Goal: Task Accomplishment & Management: Manage account settings

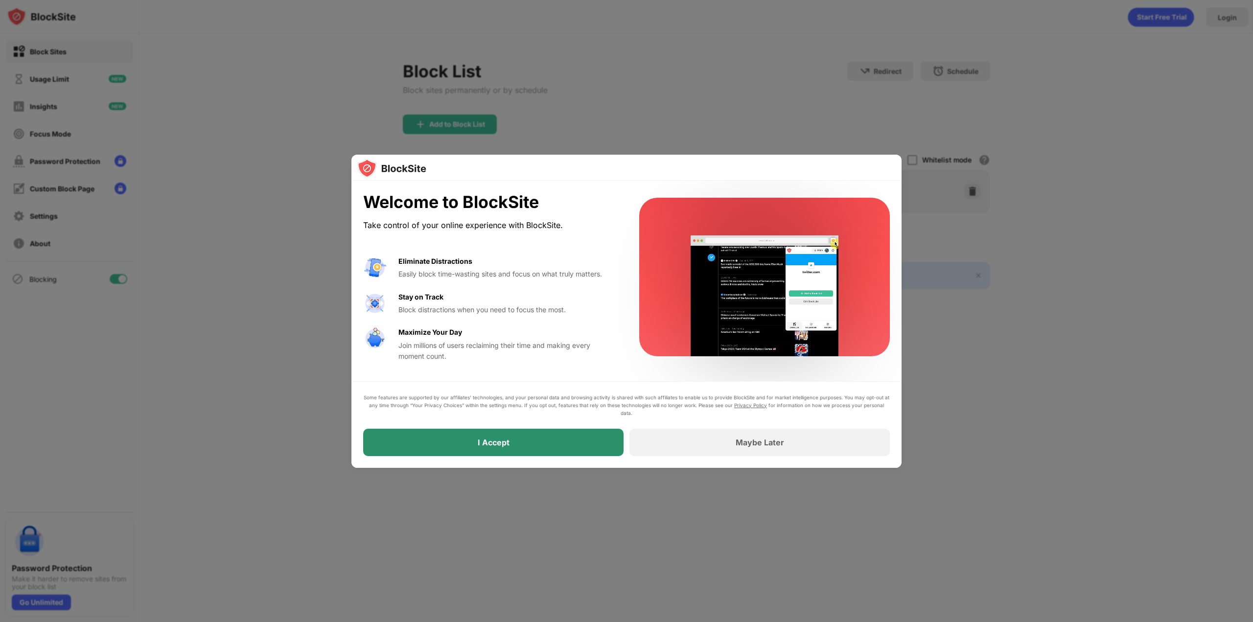
click at [474, 445] on div "I Accept" at bounding box center [493, 442] width 260 height 27
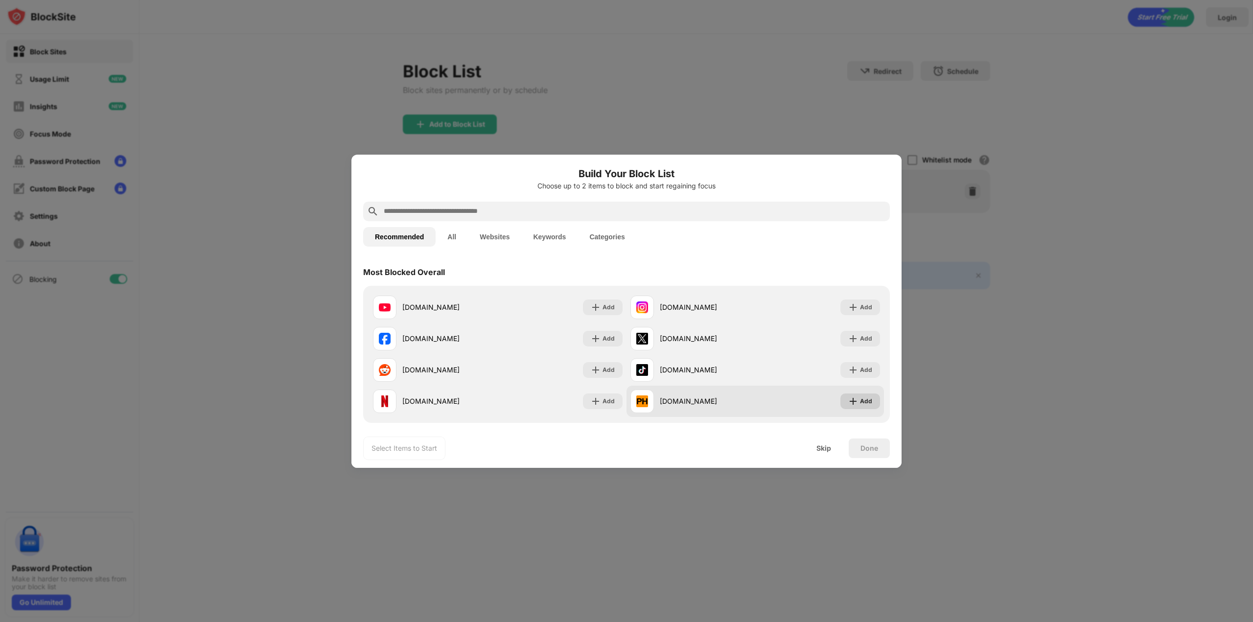
click at [848, 400] on img at bounding box center [853, 402] width 10 height 10
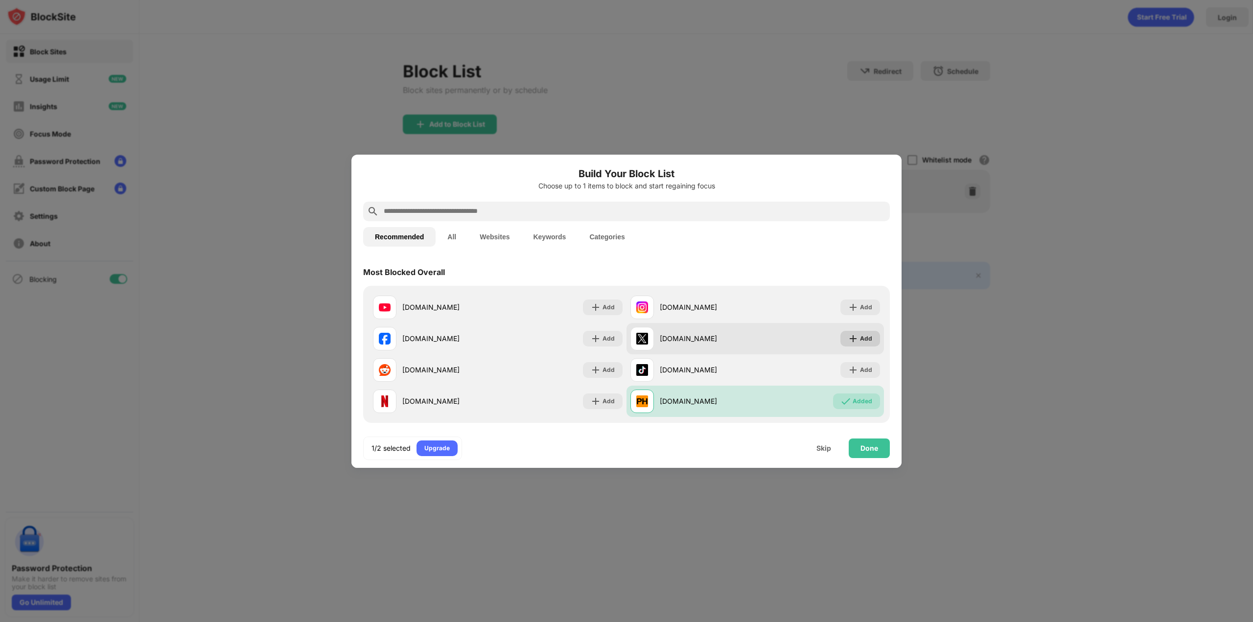
click at [849, 344] on div "Add" at bounding box center [860, 339] width 40 height 16
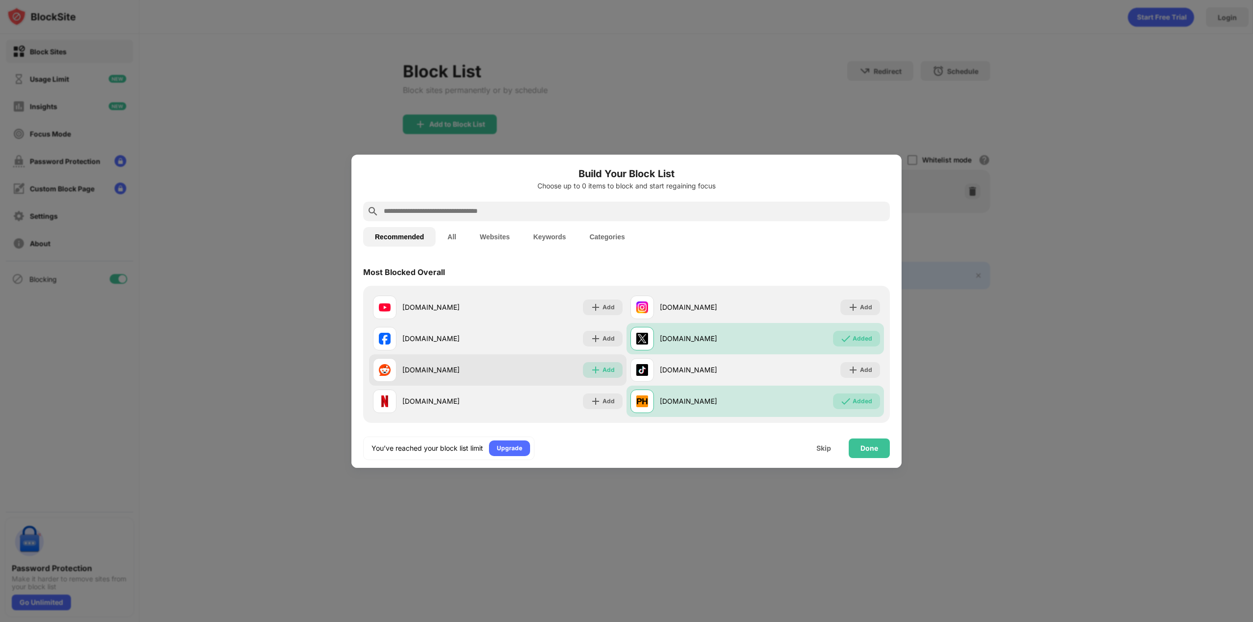
click at [603, 367] on div "Add" at bounding box center [609, 370] width 12 height 10
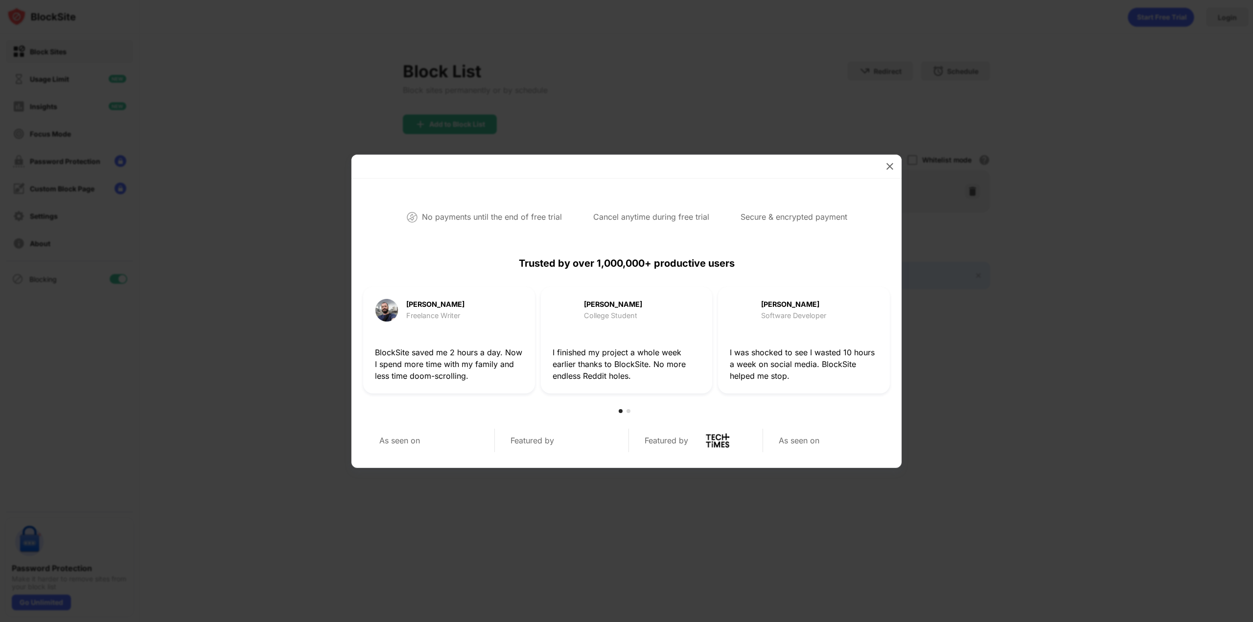
scroll to position [196, 0]
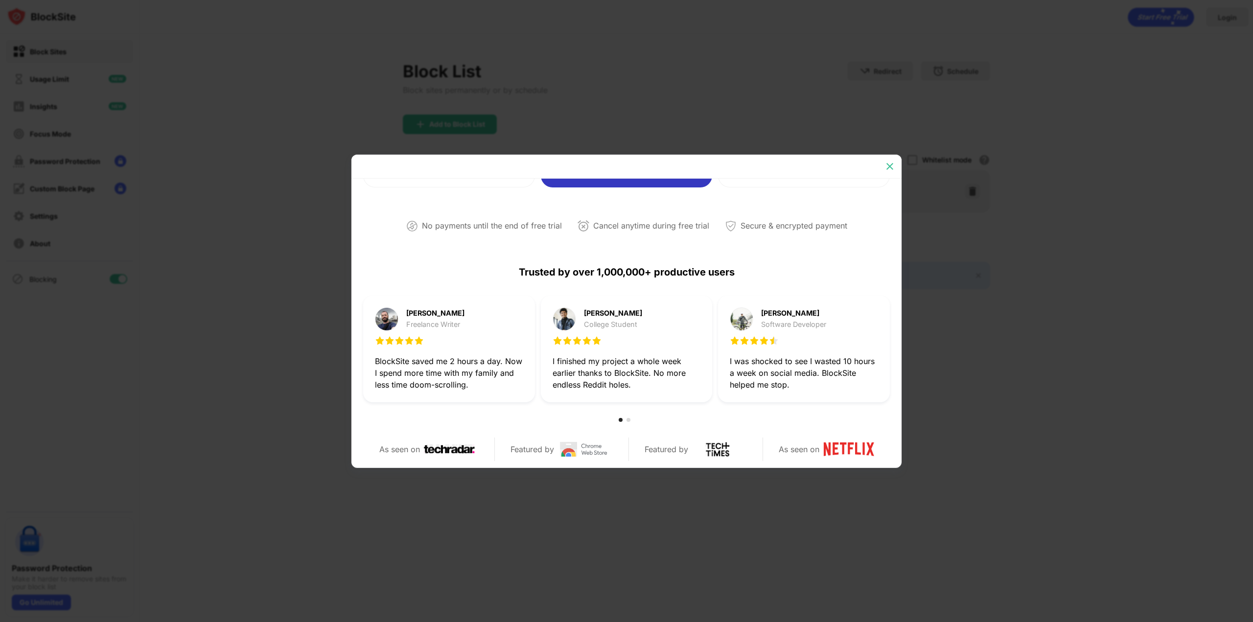
click at [889, 165] on img at bounding box center [890, 167] width 10 height 10
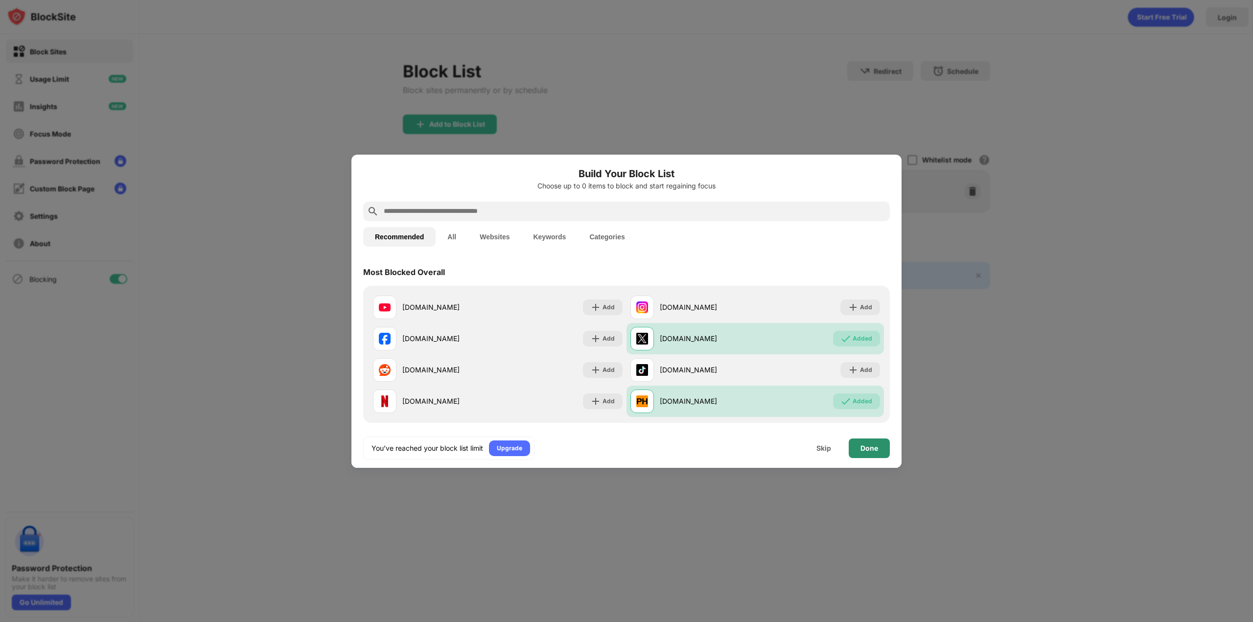
click at [858, 456] on div "Done" at bounding box center [869, 449] width 41 height 20
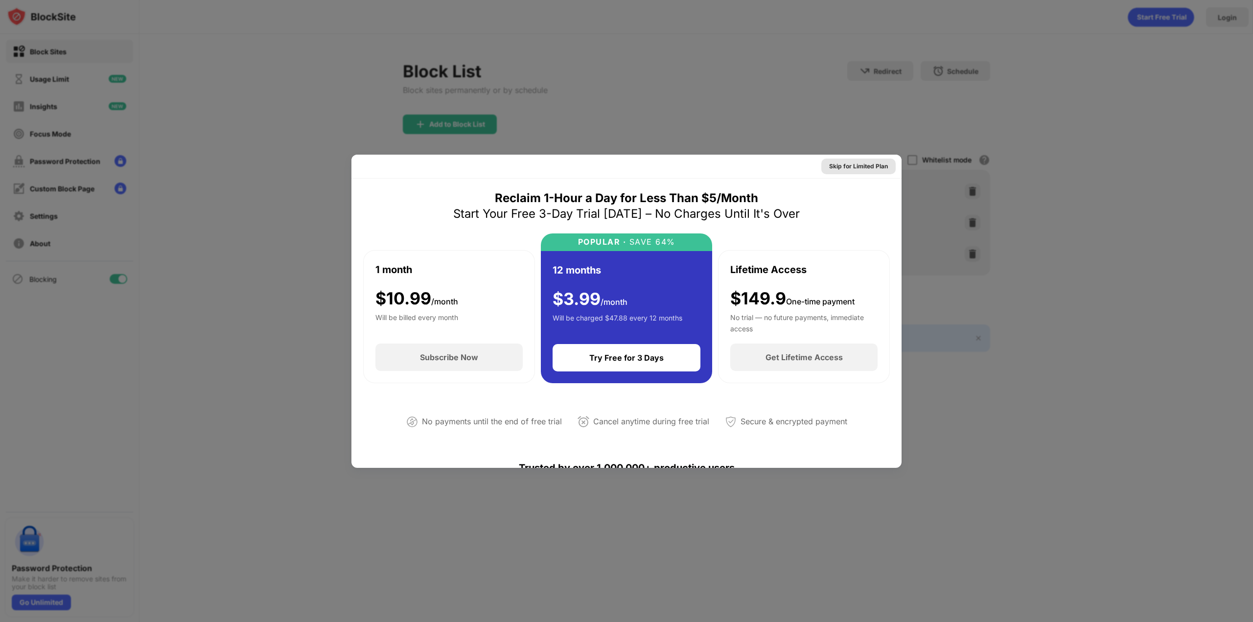
click at [851, 172] on div "Skip for Limited Plan" at bounding box center [858, 167] width 74 height 16
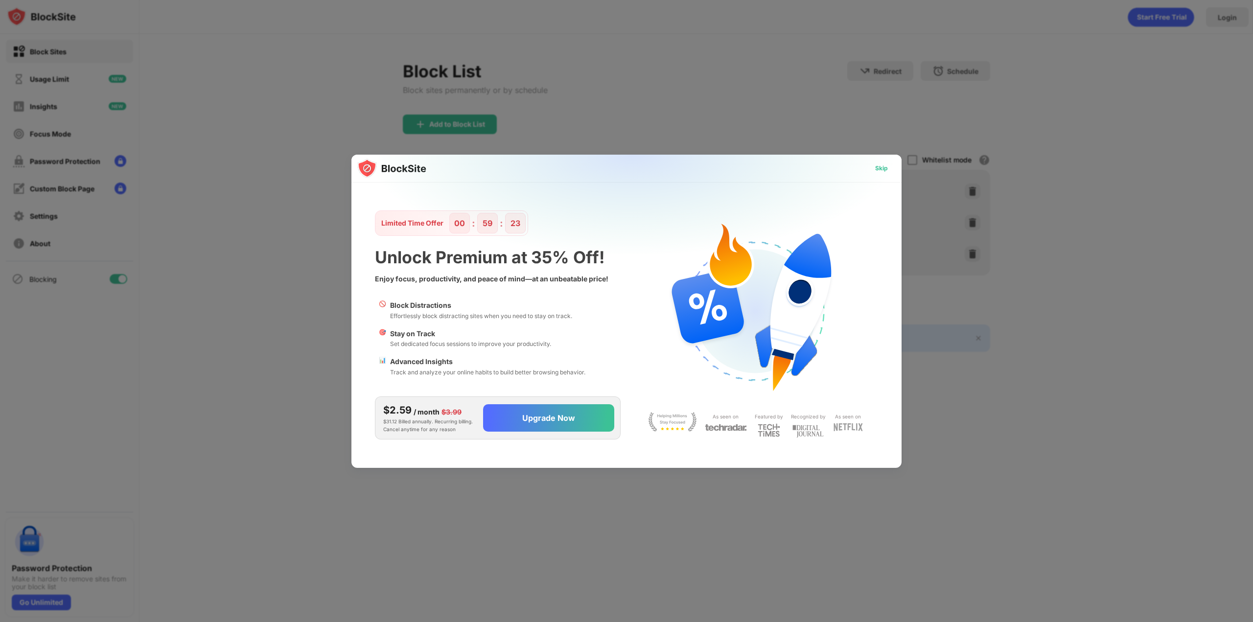
click at [888, 167] on div "Skip" at bounding box center [881, 169] width 28 height 16
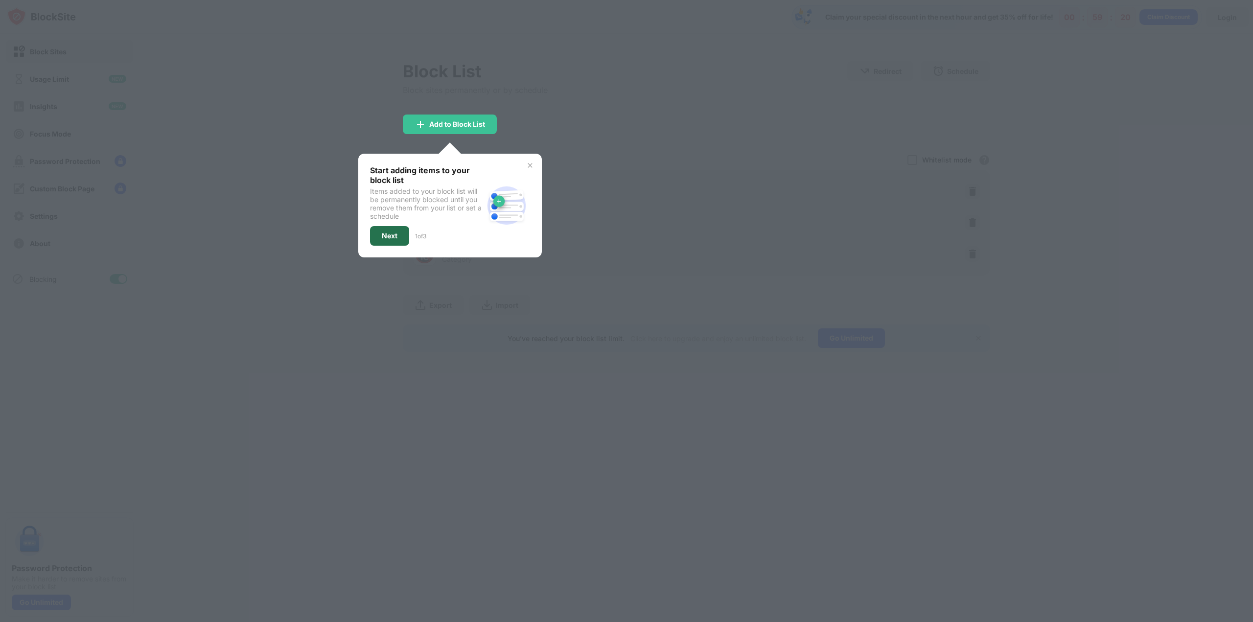
click at [380, 232] on div "Next" at bounding box center [389, 236] width 39 height 20
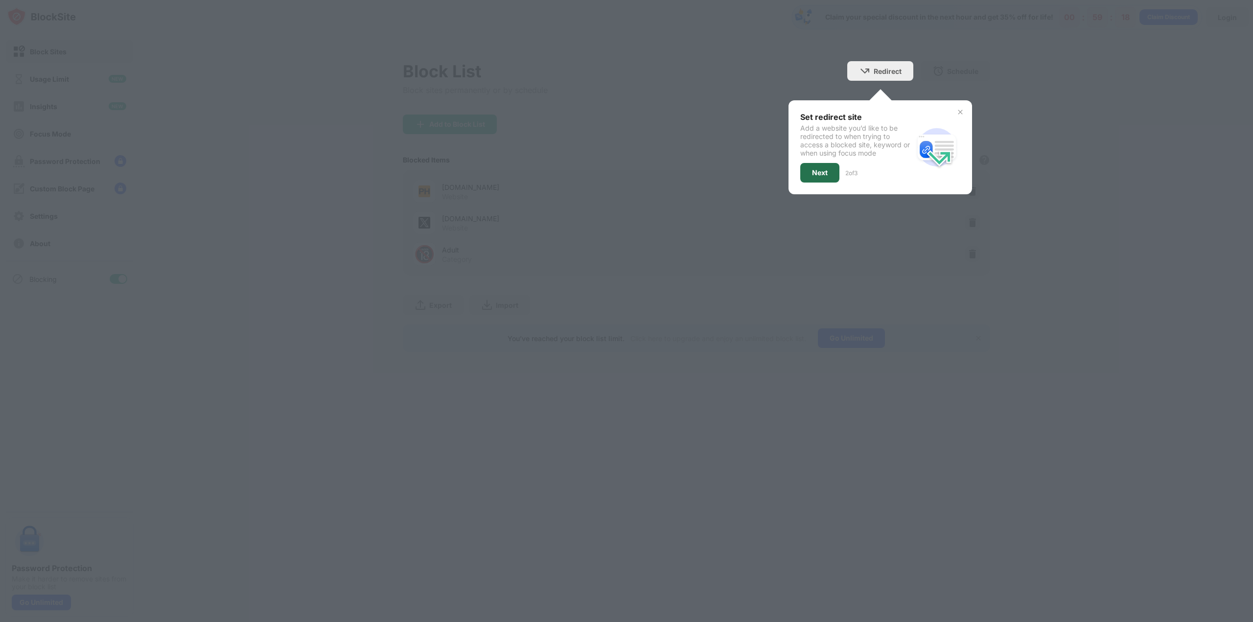
click at [815, 167] on div "Next" at bounding box center [819, 173] width 39 height 20
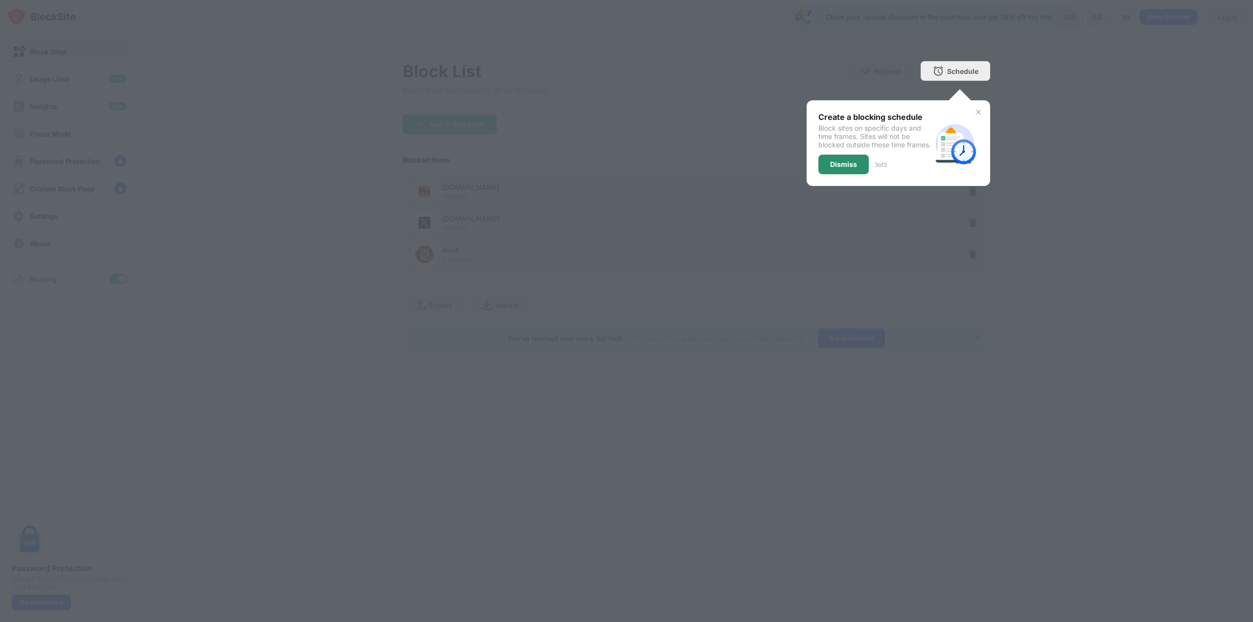
click at [831, 168] on div "Dismiss" at bounding box center [843, 165] width 27 height 8
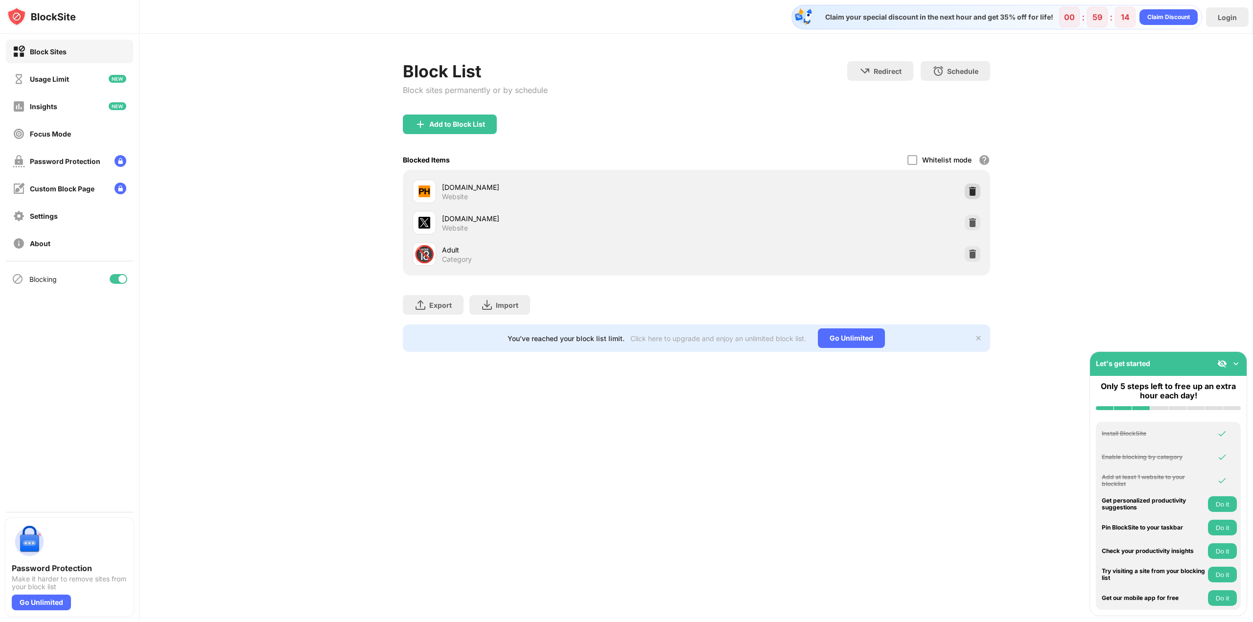
click at [966, 190] on div at bounding box center [973, 192] width 16 height 16
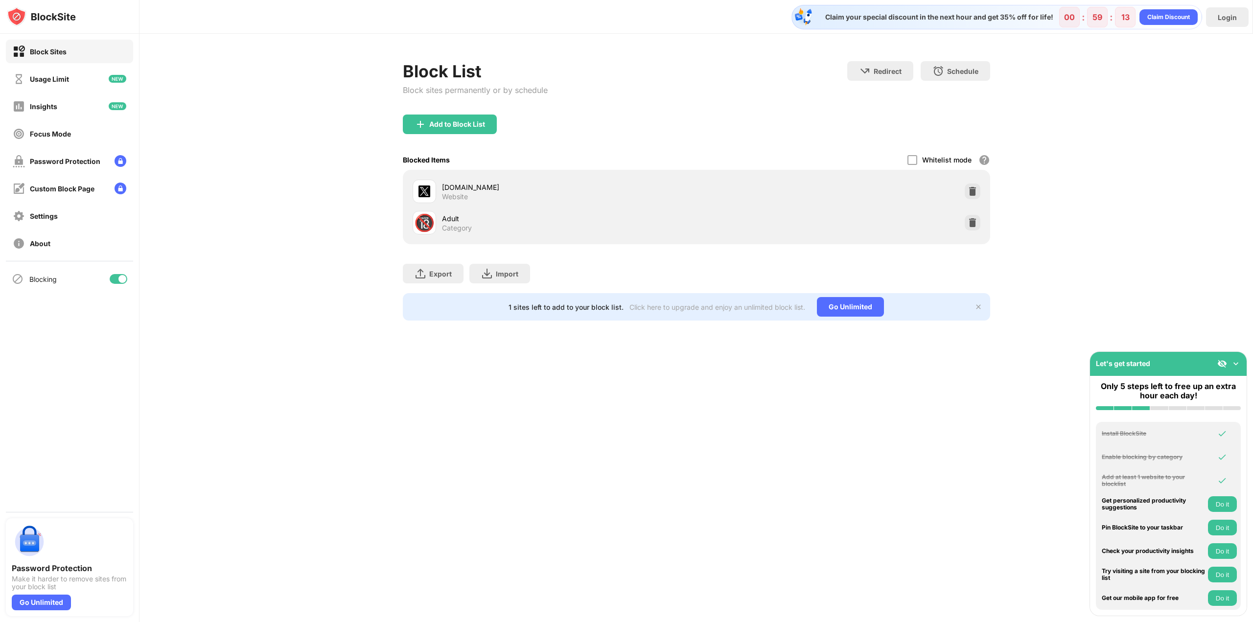
click at [966, 190] on div at bounding box center [973, 192] width 16 height 16
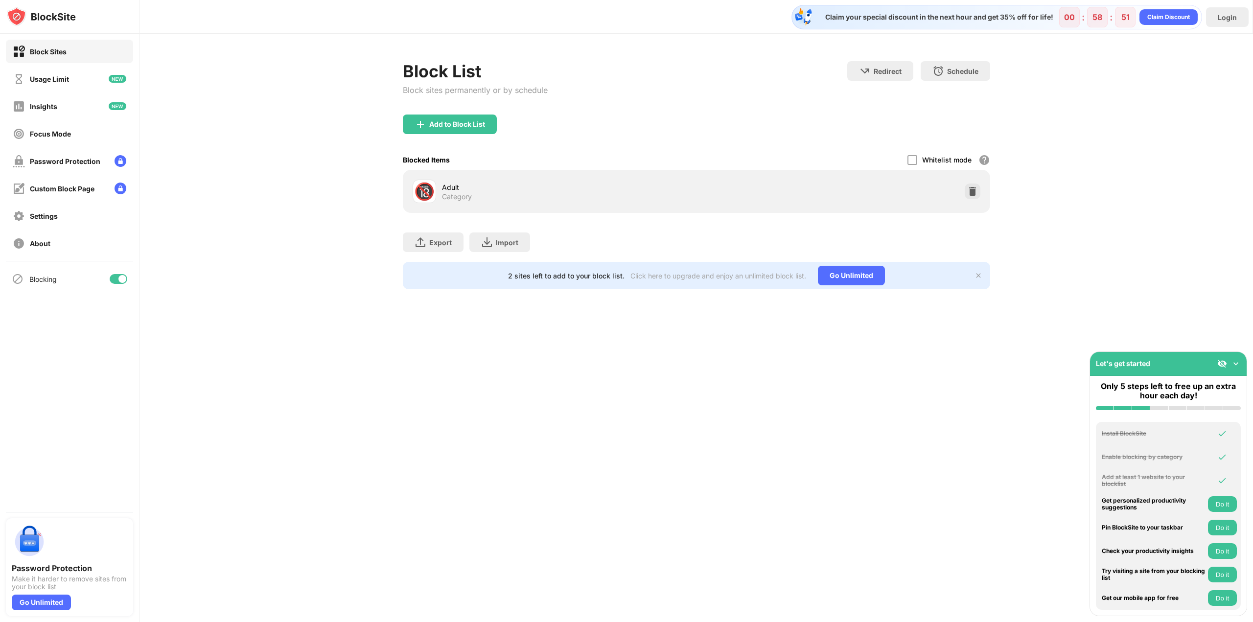
click at [428, 114] on div "Block List Block sites permanently or by schedule" at bounding box center [475, 87] width 145 height 53
click at [428, 122] on div "Add to Block List" at bounding box center [450, 125] width 94 height 20
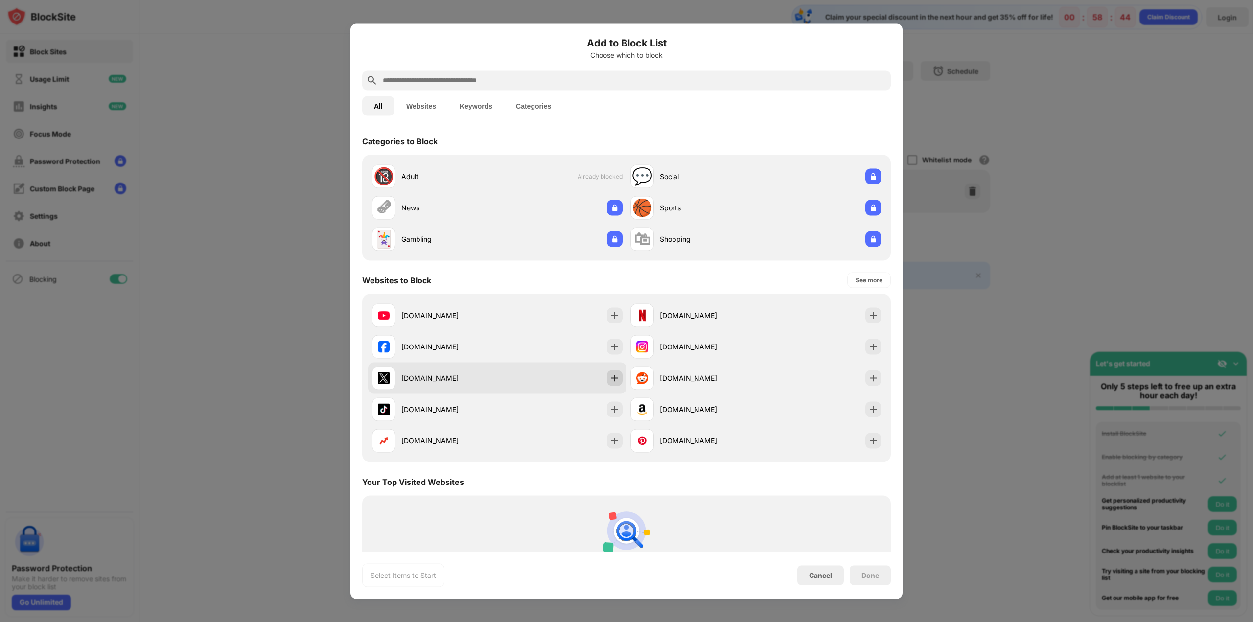
click at [614, 376] on img at bounding box center [615, 378] width 10 height 10
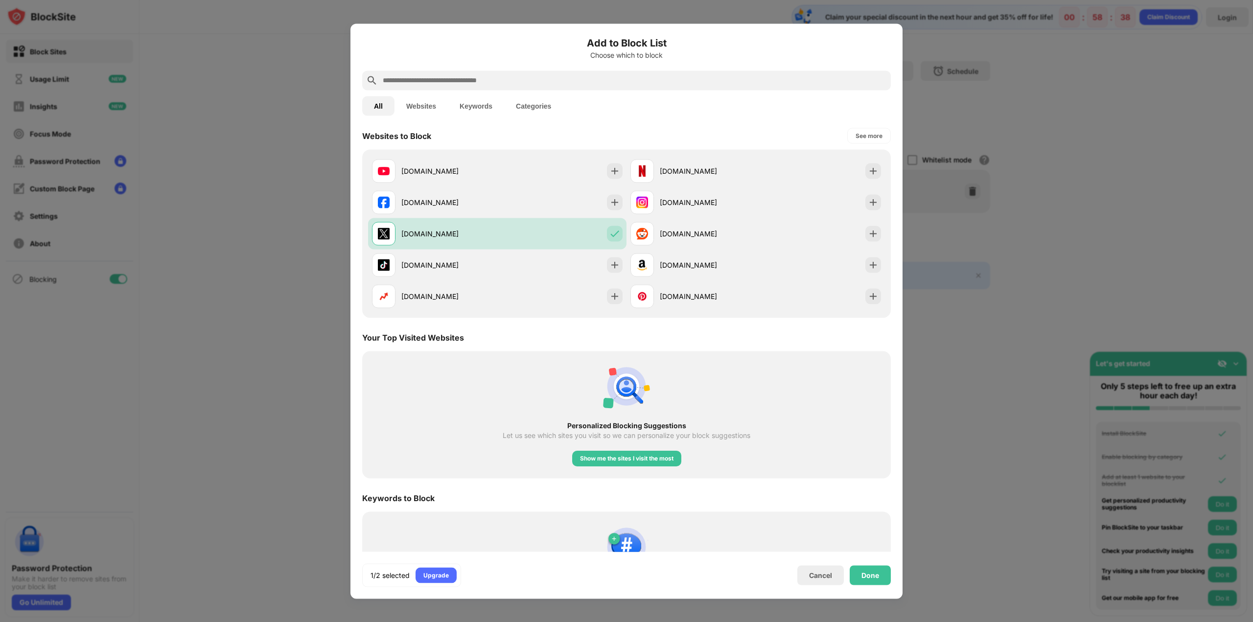
scroll to position [204, 0]
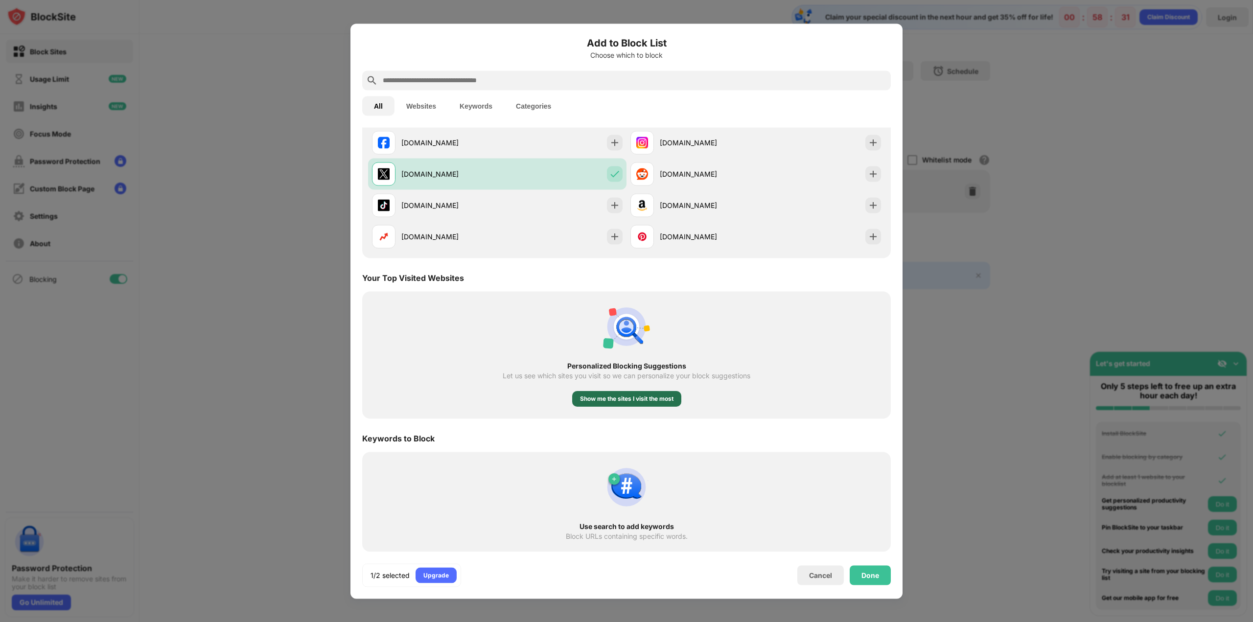
click at [645, 400] on div "Show me the sites I visit the most" at bounding box center [626, 399] width 93 height 10
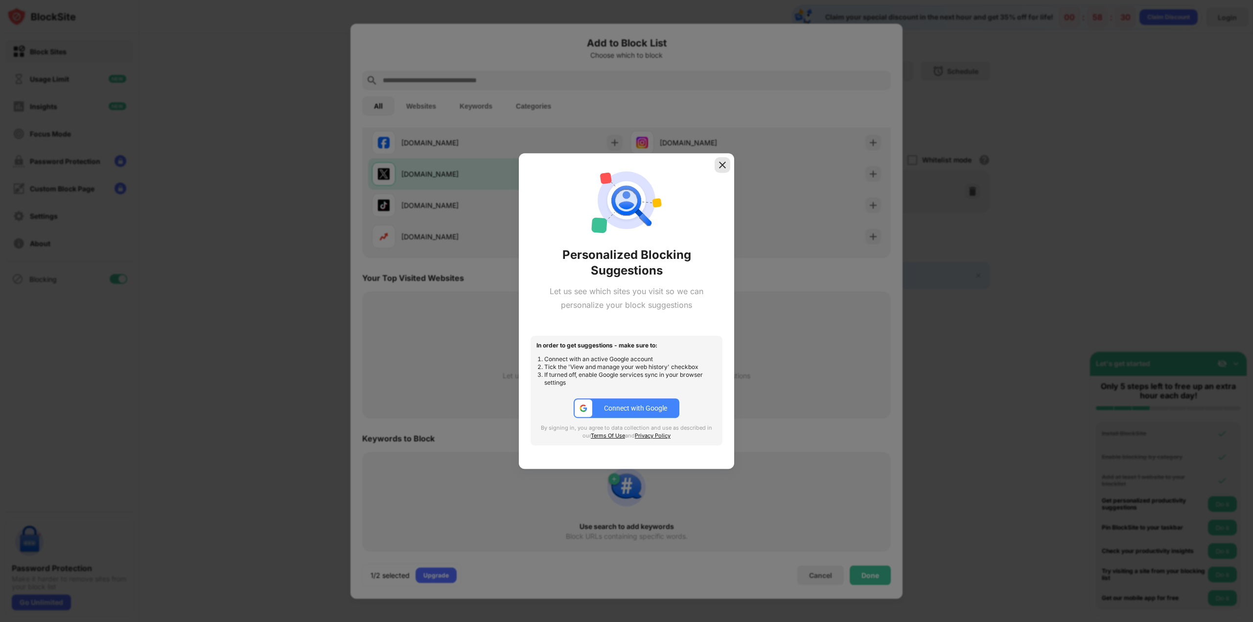
click at [720, 161] on img at bounding box center [723, 165] width 10 height 10
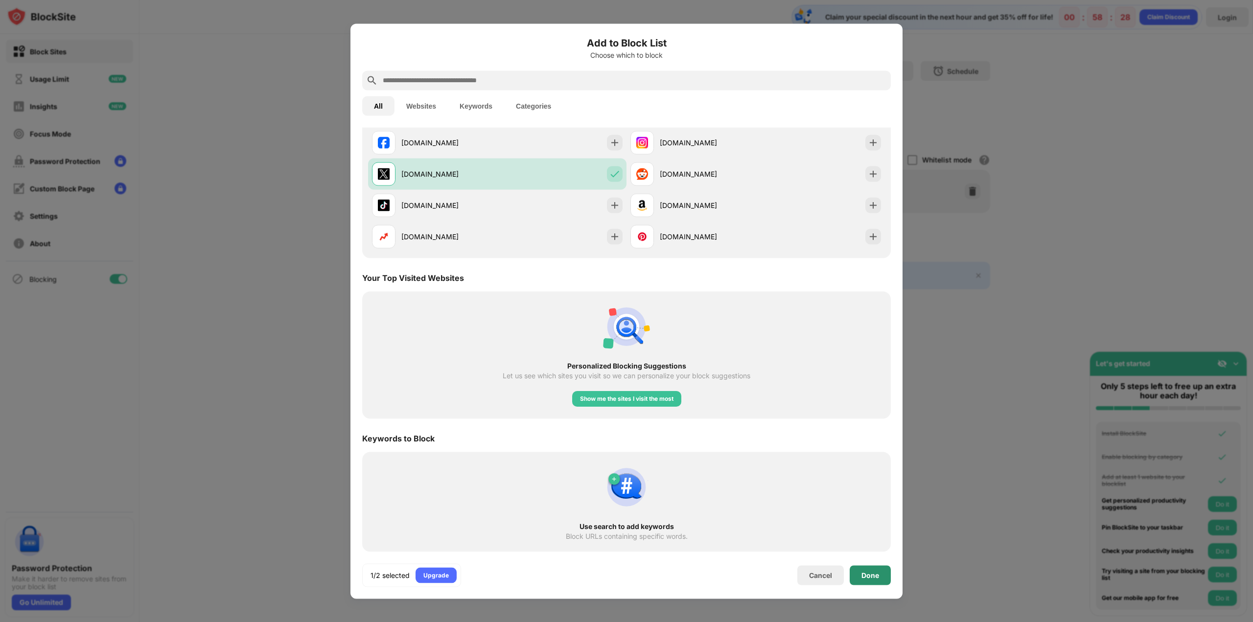
click at [867, 575] on div "Done" at bounding box center [871, 575] width 18 height 8
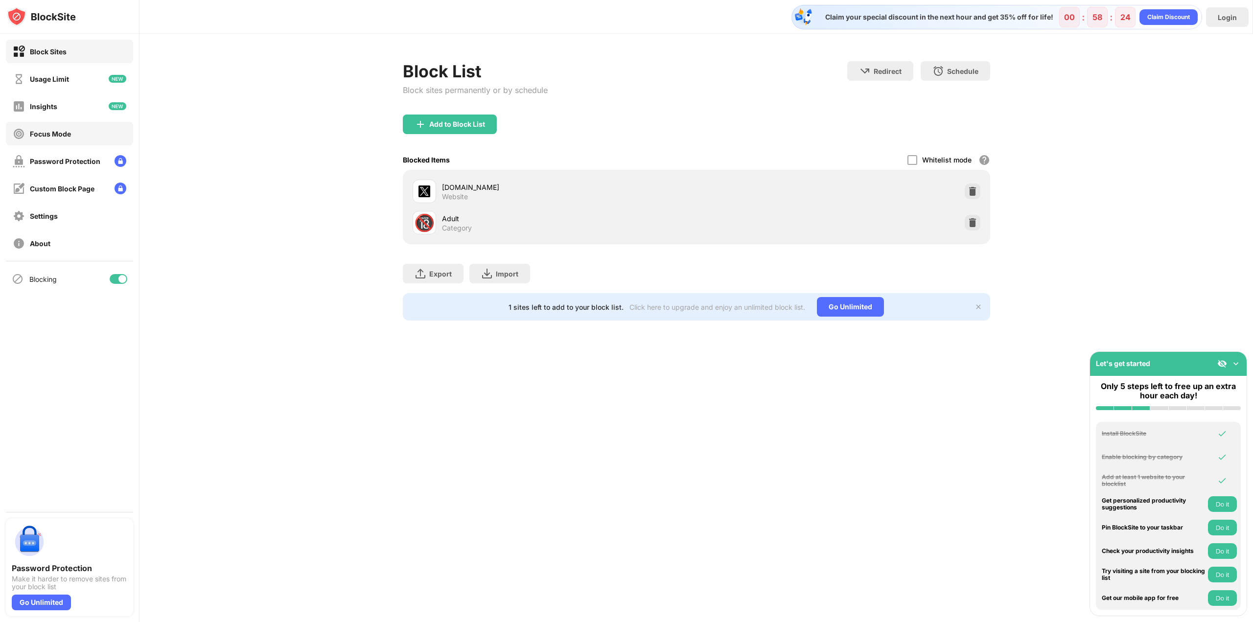
click at [47, 138] on div "Focus Mode" at bounding box center [42, 134] width 58 height 12
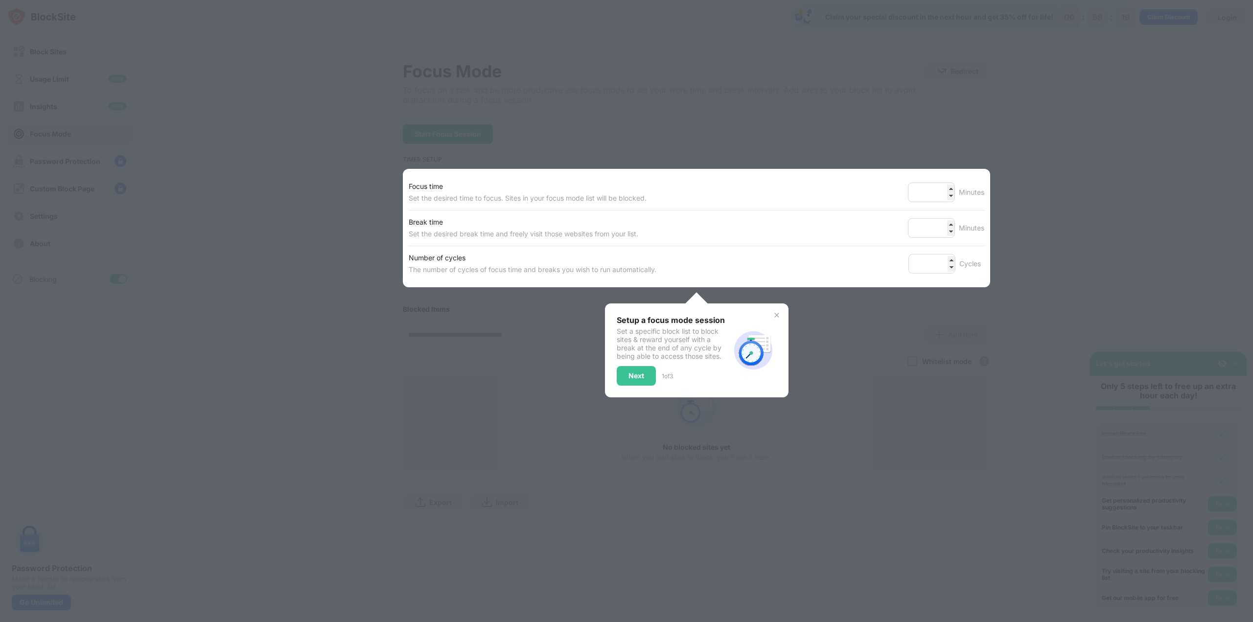
click at [774, 314] on img at bounding box center [777, 315] width 8 height 8
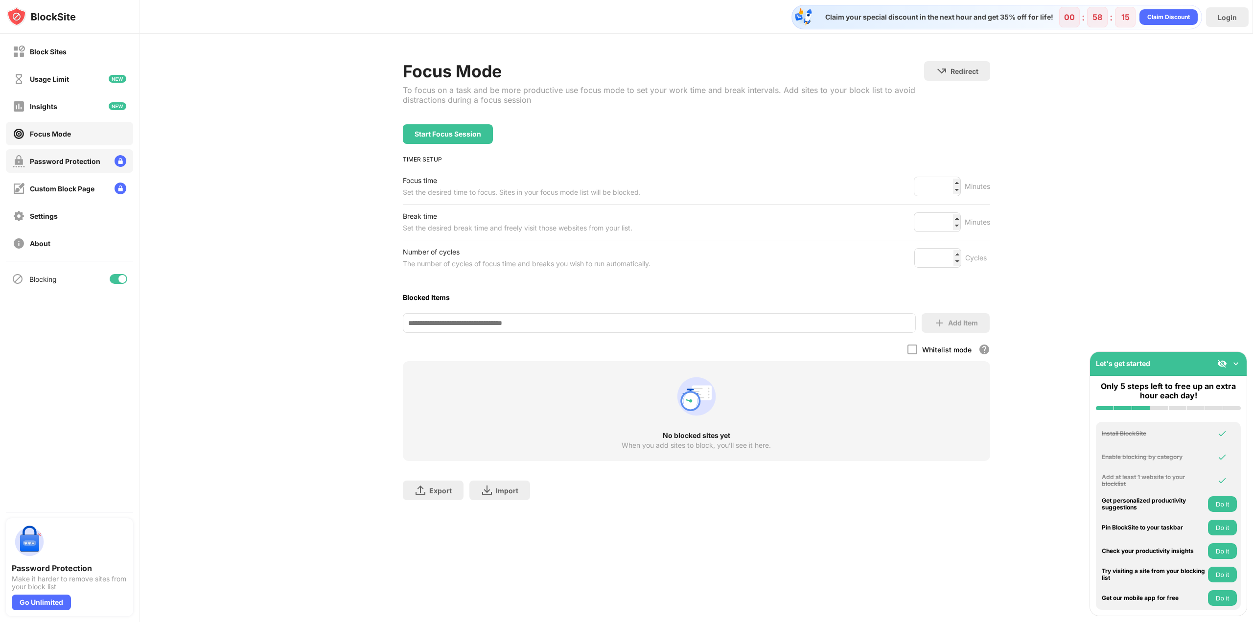
click at [64, 168] on div "Password Protection" at bounding box center [69, 160] width 127 height 23
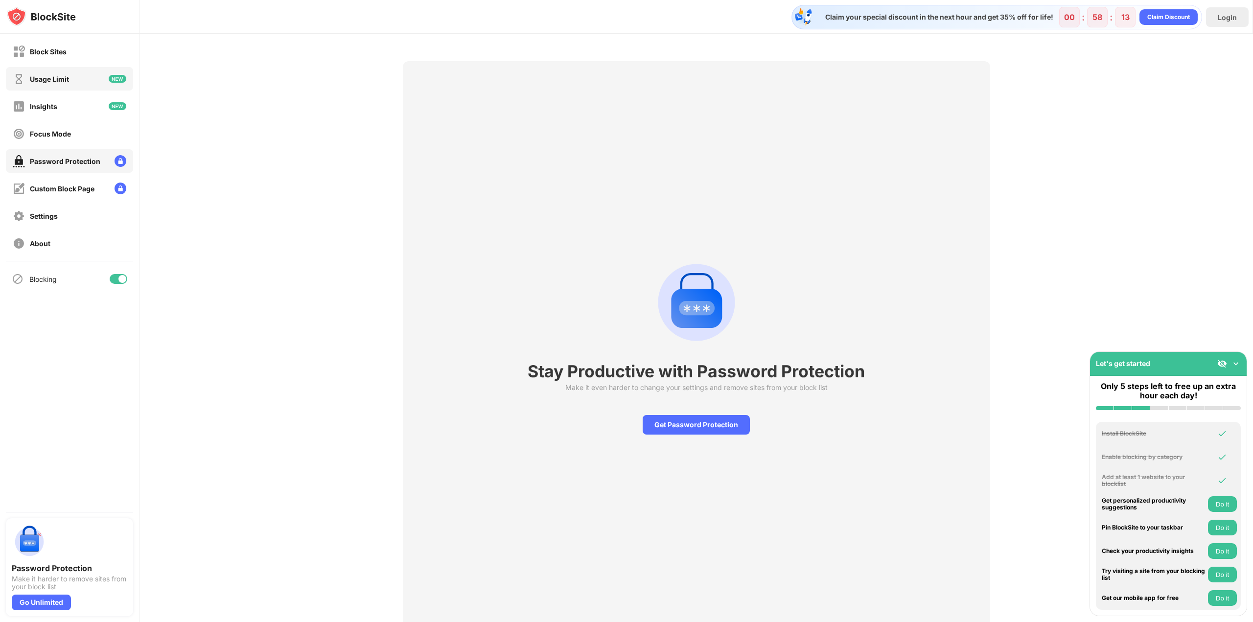
click at [51, 82] on div "Usage Limit" at bounding box center [49, 79] width 39 height 8
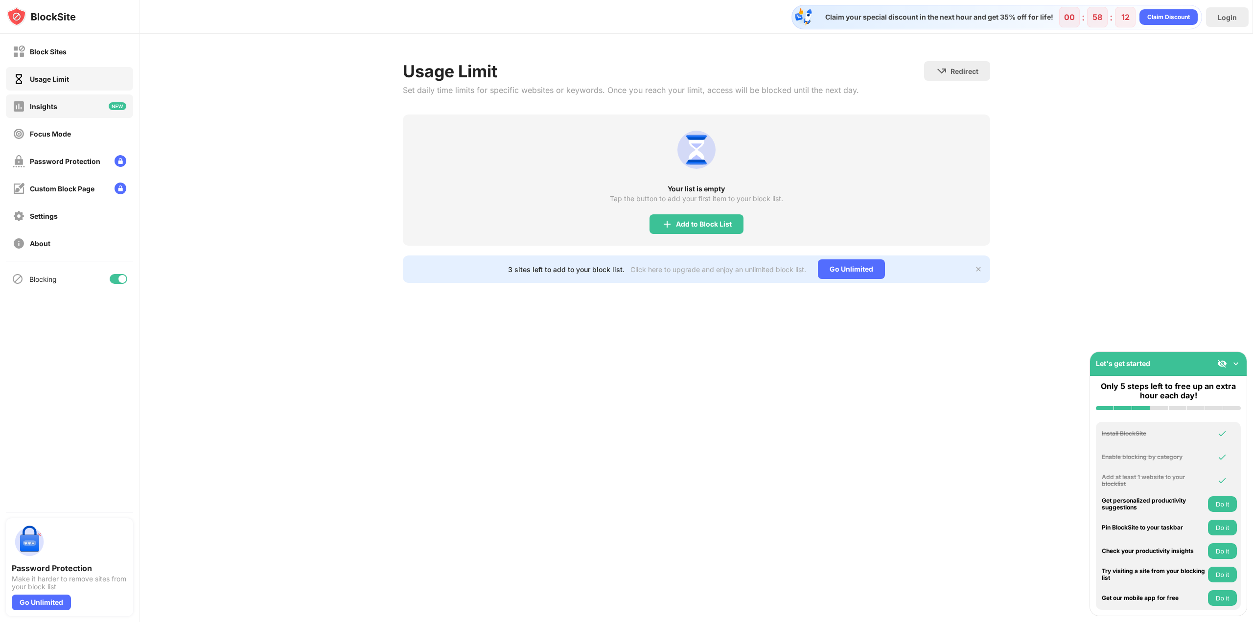
click at [55, 100] on div "Insights" at bounding box center [35, 106] width 45 height 12
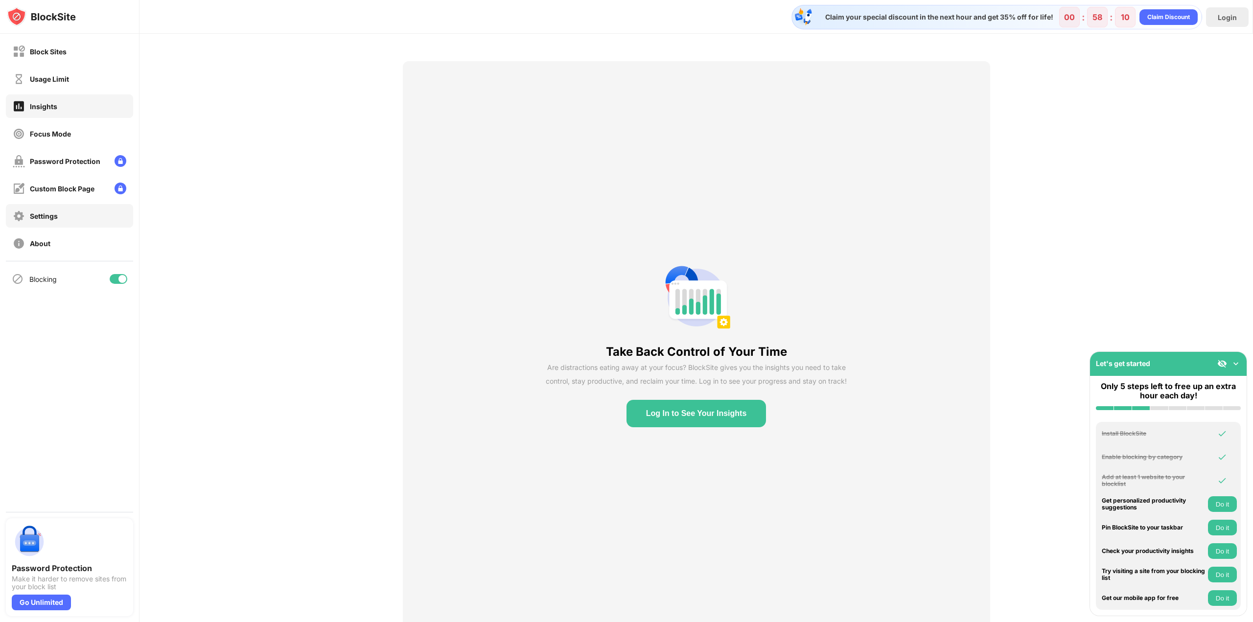
drag, startPoint x: 49, startPoint y: 220, endPoint x: 44, endPoint y: 221, distance: 5.5
click at [45, 221] on div "Settings" at bounding box center [35, 216] width 45 height 12
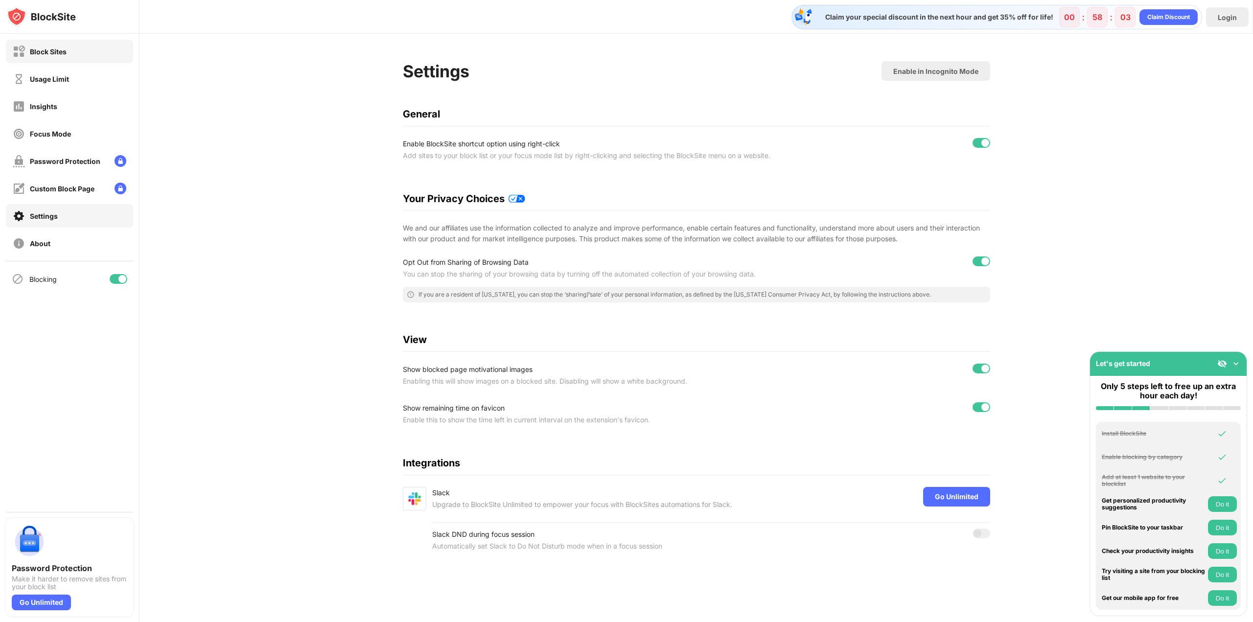
click at [22, 51] on img at bounding box center [19, 52] width 12 height 12
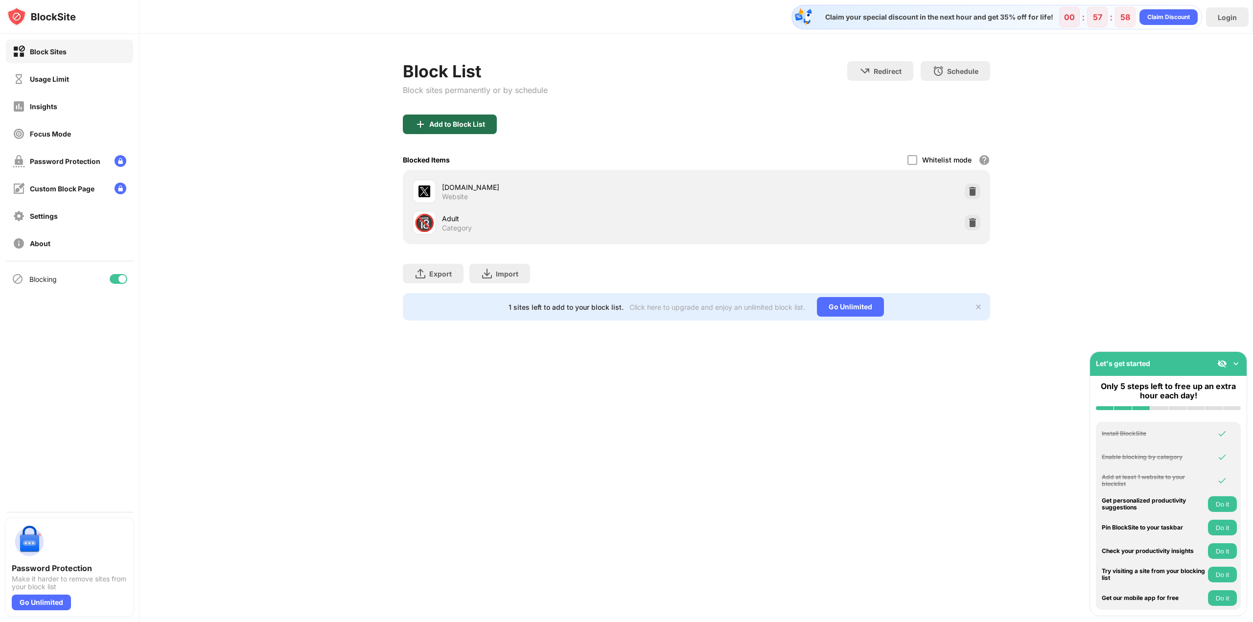
click at [457, 133] on div "Add to Block List" at bounding box center [450, 125] width 94 height 20
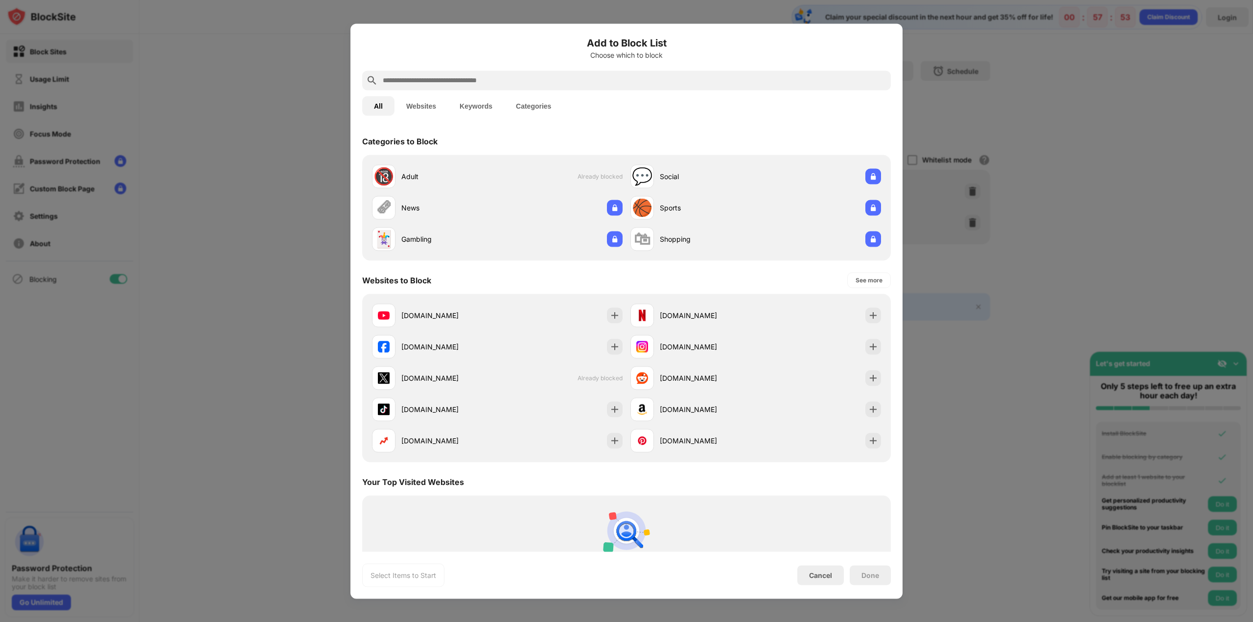
click at [525, 103] on button "Categories" at bounding box center [533, 106] width 59 height 20
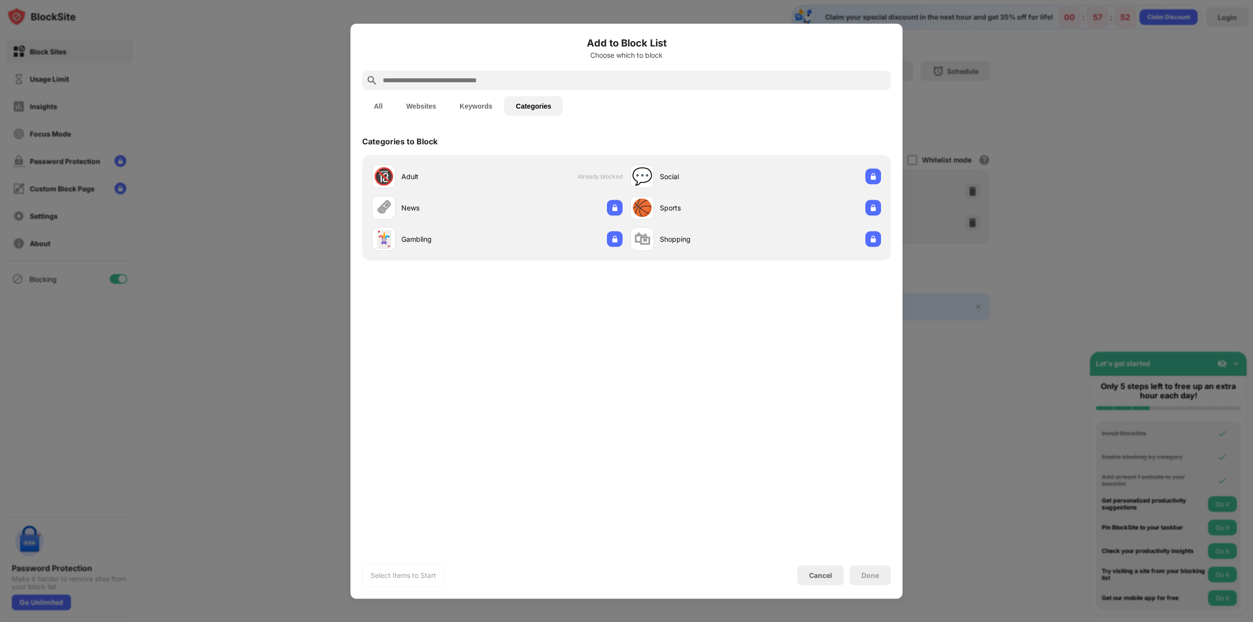
click at [403, 98] on button "Websites" at bounding box center [421, 106] width 53 height 20
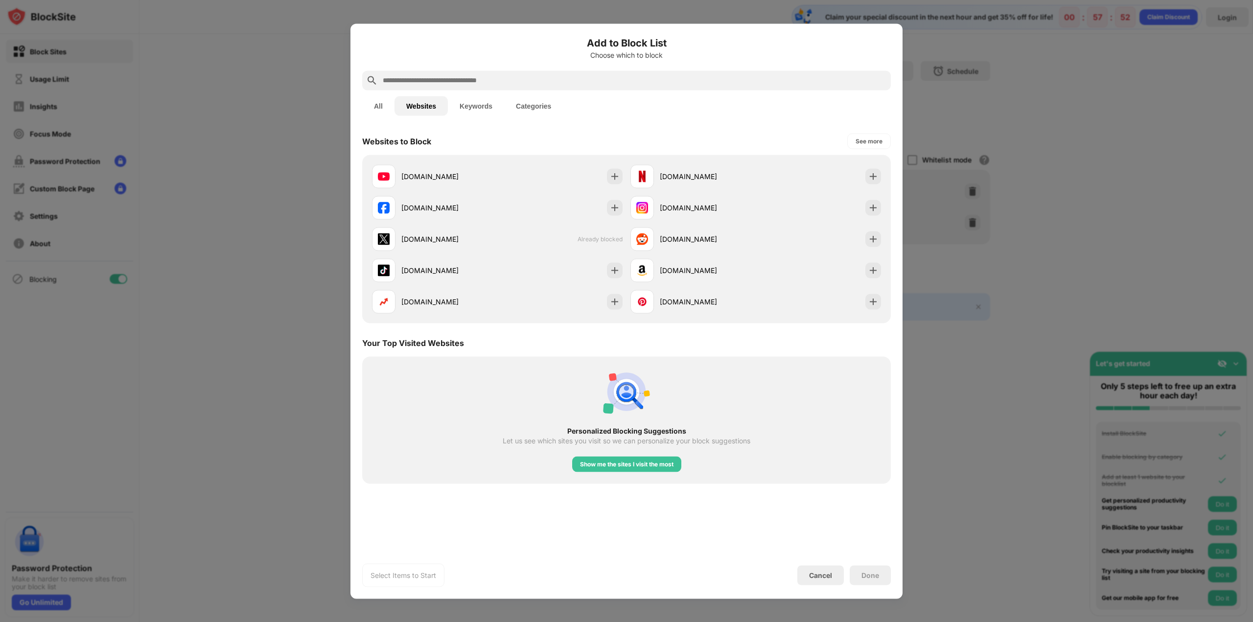
click at [390, 100] on button "All" at bounding box center [378, 106] width 32 height 20
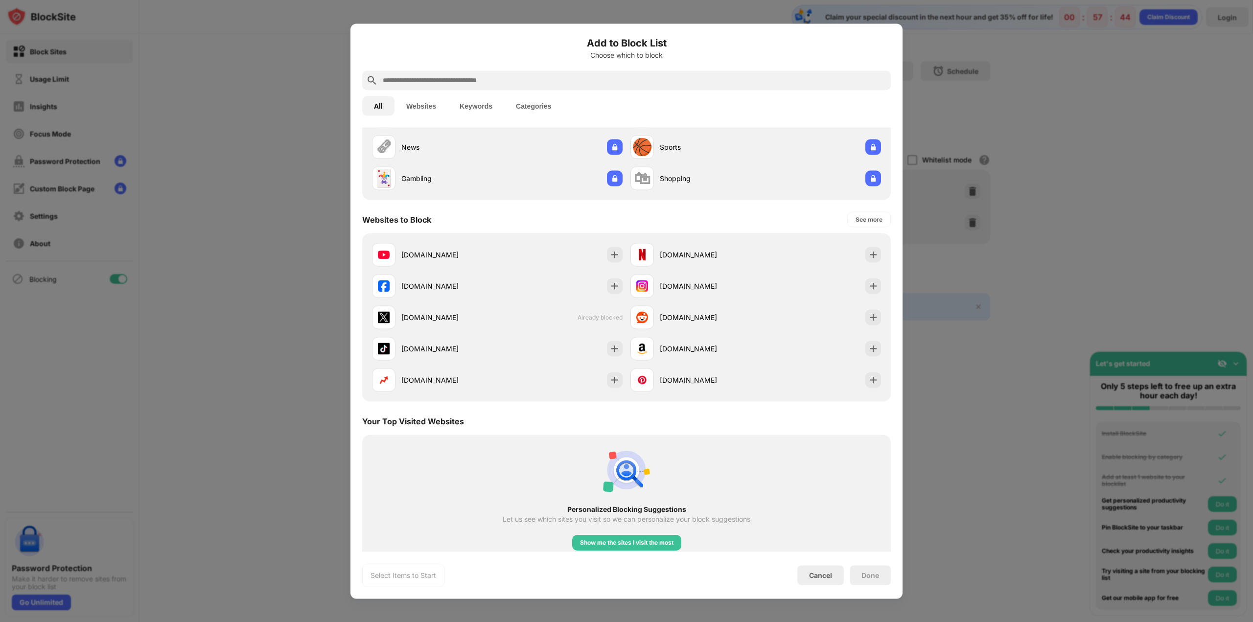
scroll to position [57, 0]
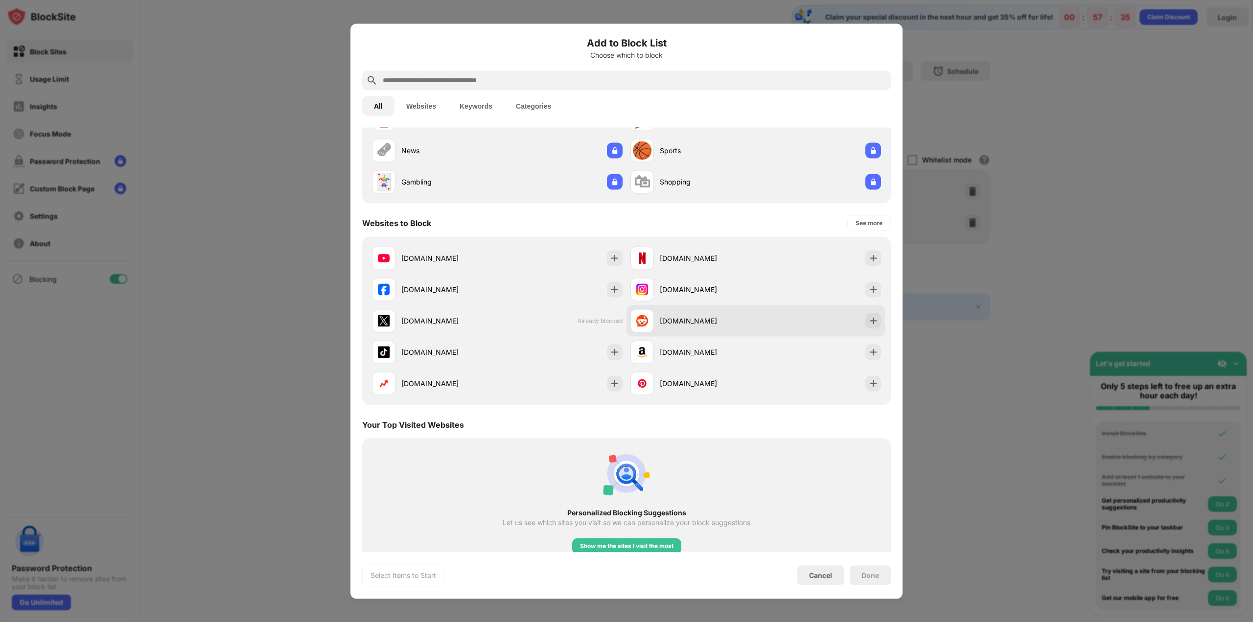
click at [815, 326] on div "[DOMAIN_NAME]" at bounding box center [756, 320] width 258 height 31
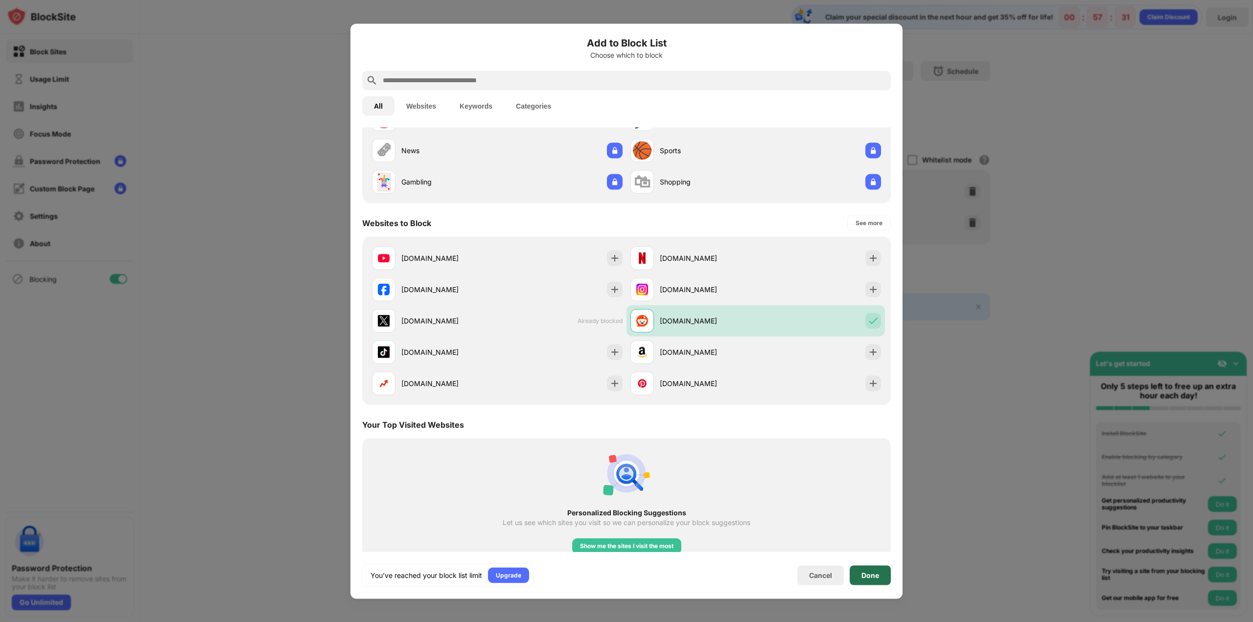
click at [872, 578] on div "Done" at bounding box center [871, 575] width 18 height 8
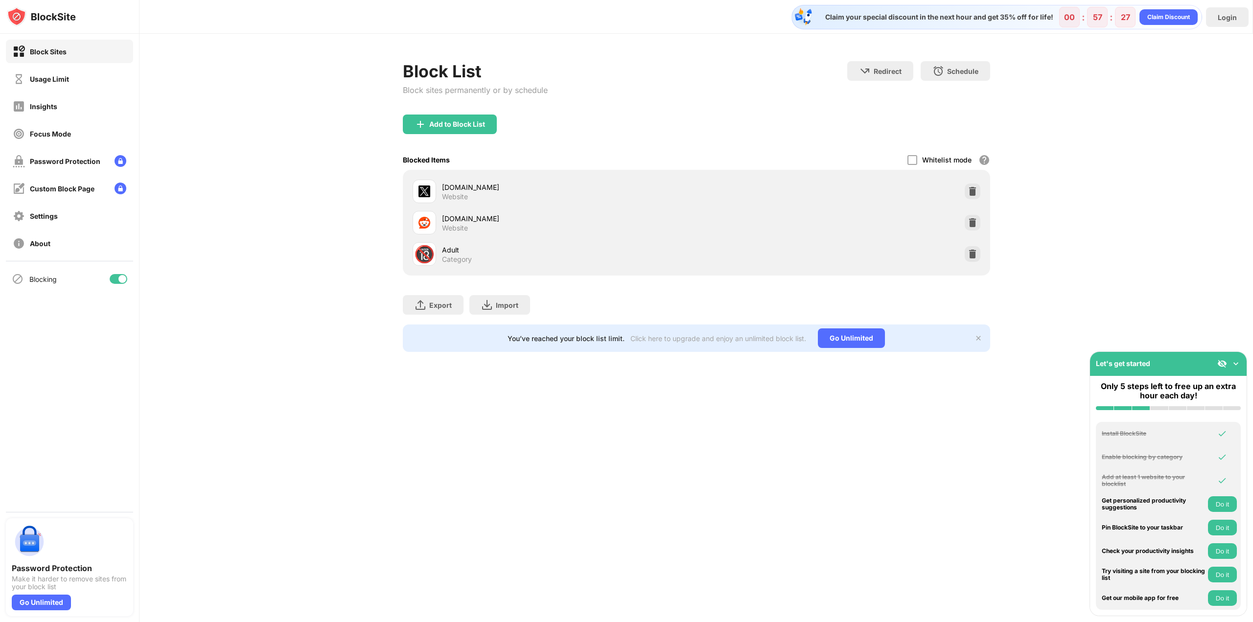
click at [894, 69] on div "Redirect" at bounding box center [888, 71] width 28 height 8
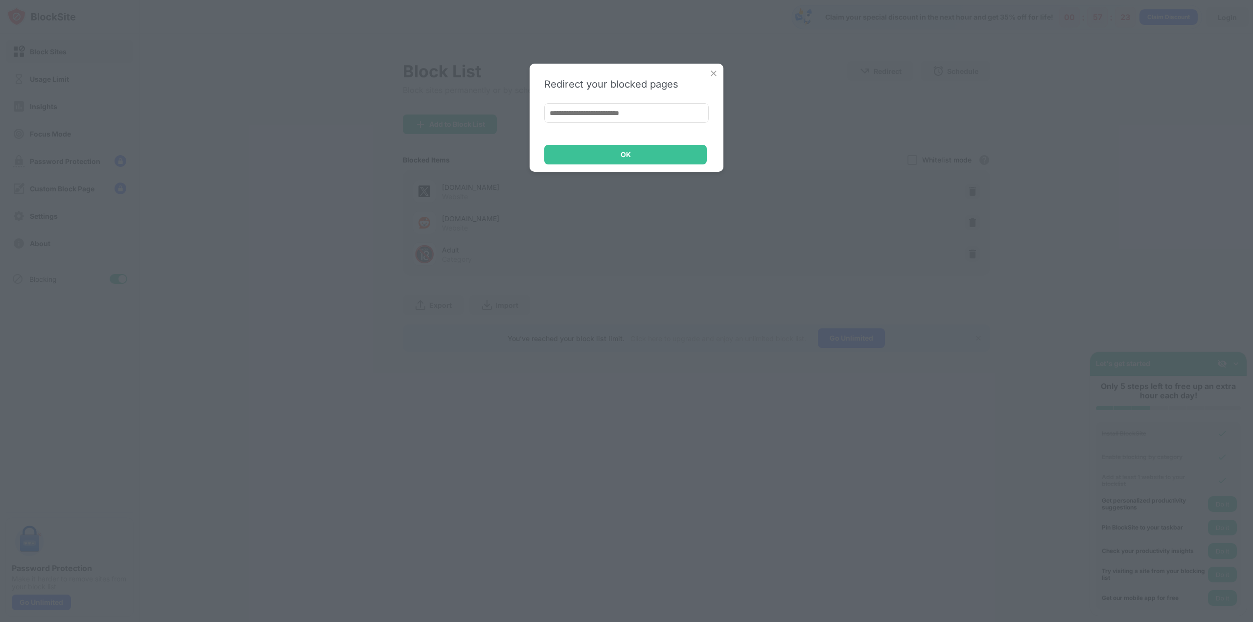
click at [624, 118] on input at bounding box center [626, 113] width 164 height 20
drag, startPoint x: 595, startPoint y: 112, endPoint x: 591, endPoint y: 118, distance: 6.8
click at [591, 118] on input at bounding box center [626, 113] width 164 height 20
type input "**"
click at [647, 155] on div "OK" at bounding box center [625, 155] width 163 height 20
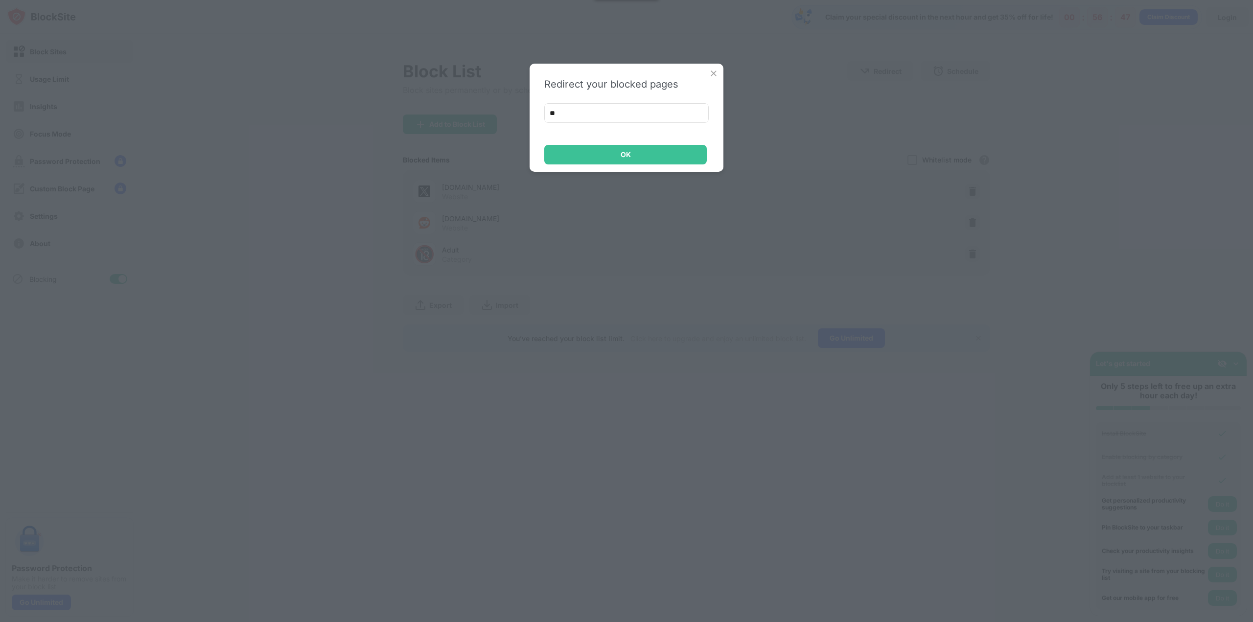
click at [711, 75] on img at bounding box center [714, 74] width 10 height 10
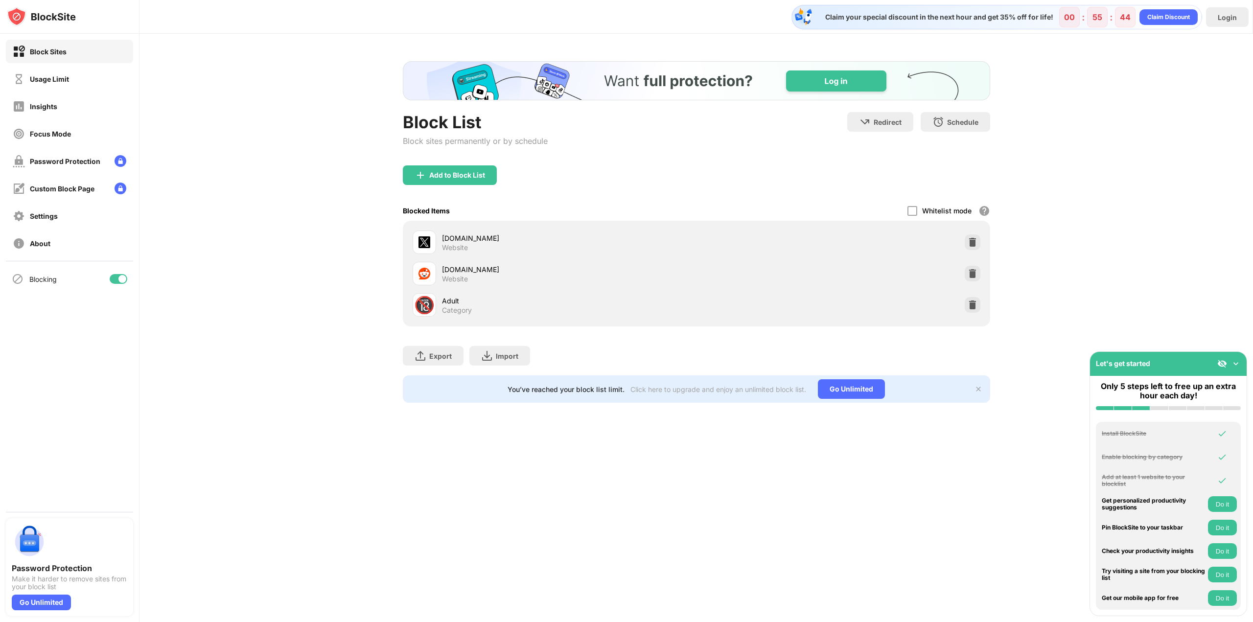
scroll to position [0, 0]
click at [885, 122] on div "Redirect" at bounding box center [888, 122] width 28 height 8
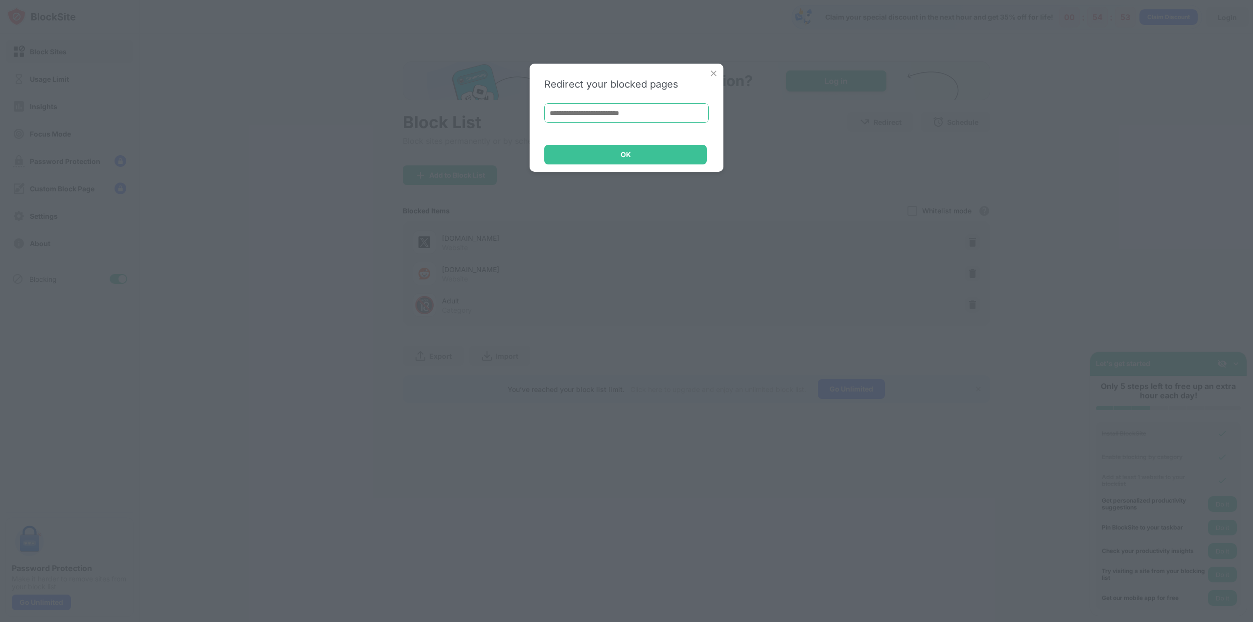
click at [574, 117] on input at bounding box center [626, 113] width 164 height 20
paste input "**********"
type input "**********"
click at [594, 151] on div "OK" at bounding box center [625, 155] width 163 height 20
